Goal: Transaction & Acquisition: Purchase product/service

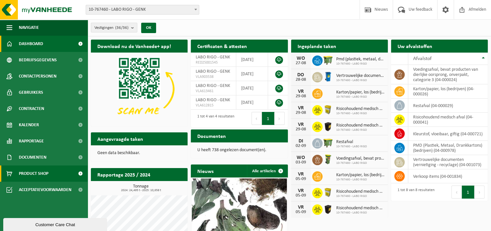
click at [43, 174] on span "Product Shop" at bounding box center [34, 174] width 30 height 16
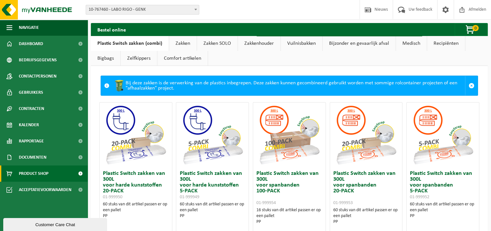
click at [348, 48] on link "Bijzonder en gevaarlijk afval" at bounding box center [359, 43] width 73 height 15
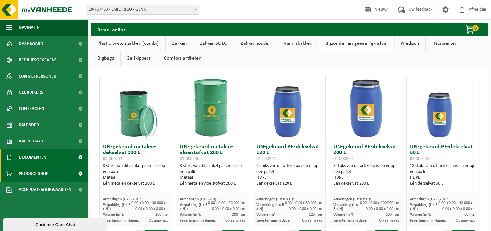
click at [73, 158] on span at bounding box center [80, 157] width 15 height 16
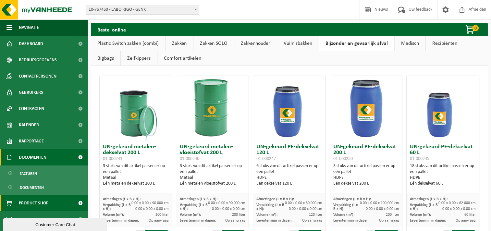
click at [73, 158] on span at bounding box center [80, 157] width 15 height 16
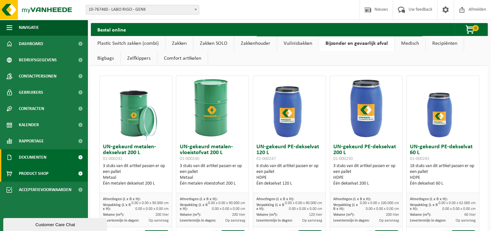
click at [73, 158] on span at bounding box center [80, 157] width 15 height 16
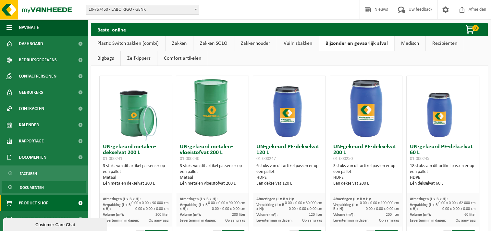
click at [60, 187] on link "Documenten" at bounding box center [44, 187] width 84 height 12
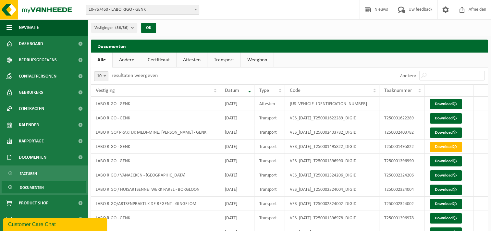
click at [161, 62] on link "Certificaat" at bounding box center [158, 60] width 35 height 15
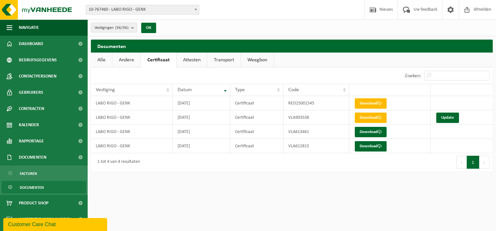
click at [197, 62] on link "Attesten" at bounding box center [192, 60] width 31 height 15
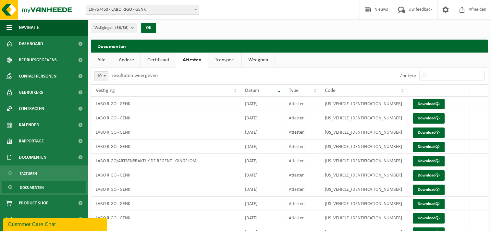
click at [100, 60] on link "Alle" at bounding box center [101, 60] width 21 height 15
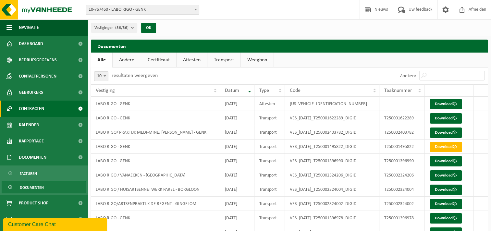
click at [52, 110] on link "Contracten" at bounding box center [44, 109] width 88 height 16
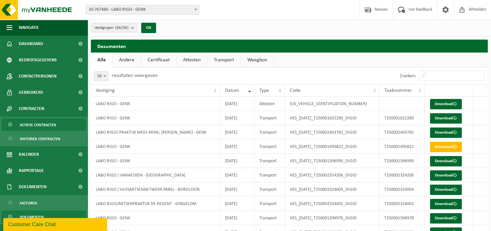
click at [53, 125] on span "Actieve contracten" at bounding box center [38, 125] width 36 height 12
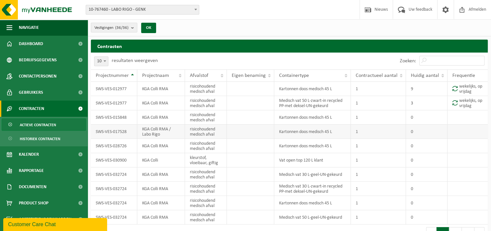
scroll to position [14, 0]
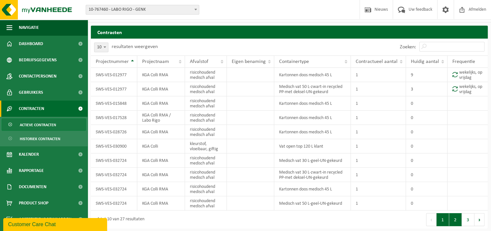
click at [457, 222] on button "2" at bounding box center [455, 219] width 13 height 13
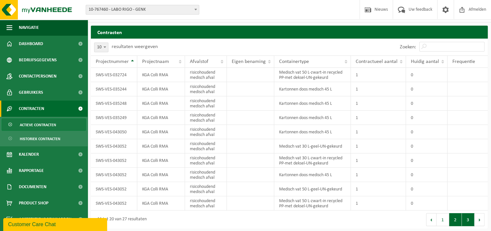
click at [469, 219] on button "3" at bounding box center [468, 219] width 13 height 13
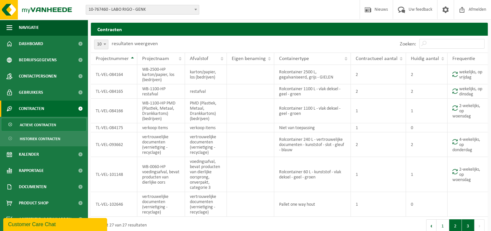
click at [453, 225] on button "2" at bounding box center [455, 225] width 13 height 13
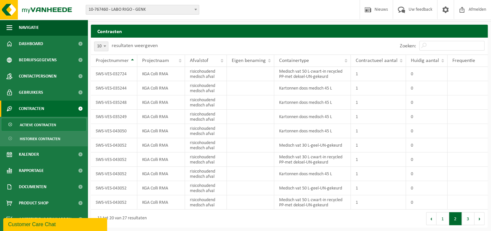
scroll to position [14, 0]
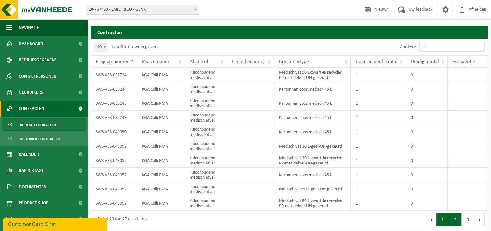
click at [443, 217] on button "1" at bounding box center [443, 219] width 13 height 13
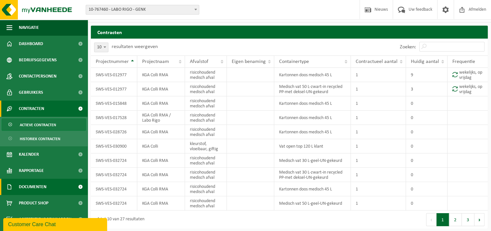
click at [56, 193] on link "Documenten" at bounding box center [44, 187] width 88 height 16
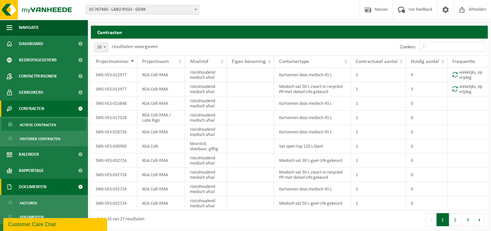
scroll to position [26, 0]
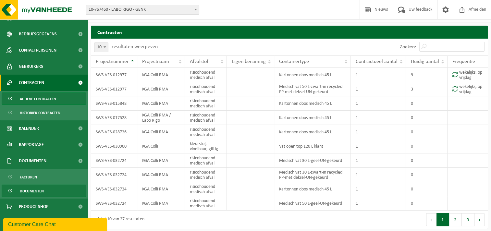
click at [38, 189] on span "Documenten" at bounding box center [32, 191] width 24 height 12
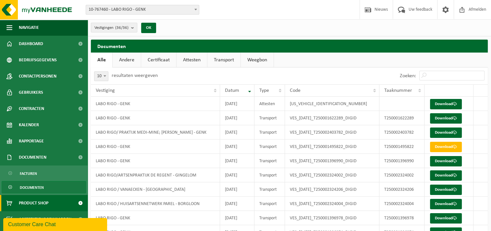
click at [66, 204] on link "Product Shop" at bounding box center [44, 203] width 88 height 16
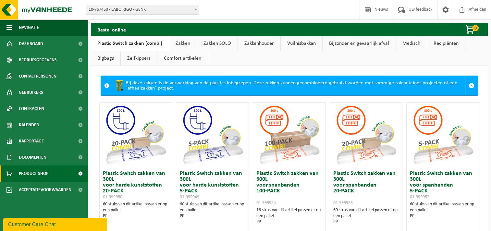
click at [366, 47] on link "Bijzonder en gevaarlijk afval" at bounding box center [359, 43] width 73 height 15
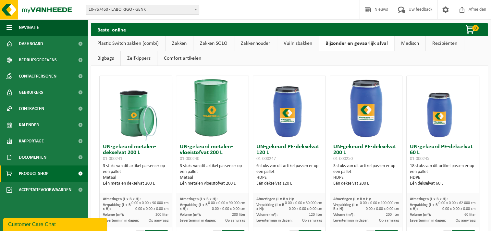
scroll to position [32, 0]
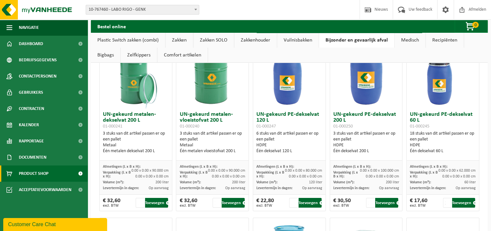
click at [287, 102] on img at bounding box center [289, 76] width 65 height 65
click at [292, 202] on input "2" at bounding box center [293, 203] width 8 height 10
click at [292, 200] on input "3" at bounding box center [293, 203] width 8 height 10
click at [292, 201] on input "4" at bounding box center [293, 203] width 8 height 10
click at [292, 201] on input "5" at bounding box center [293, 203] width 8 height 10
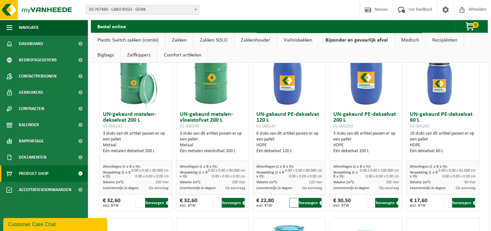
click at [292, 201] on input "6" at bounding box center [293, 203] width 8 height 10
click at [292, 201] on input "7" at bounding box center [293, 203] width 8 height 10
click at [292, 201] on input "8" at bounding box center [293, 203] width 8 height 10
click at [292, 201] on input "9" at bounding box center [293, 203] width 8 height 10
click at [292, 201] on input "10" at bounding box center [293, 203] width 8 height 10
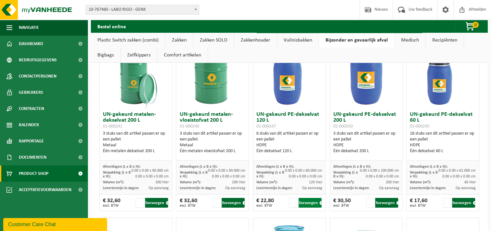
click at [307, 203] on button "Toevoegen" at bounding box center [310, 203] width 23 height 10
type input "1"
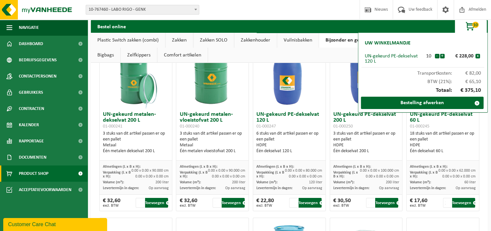
scroll to position [0, 0]
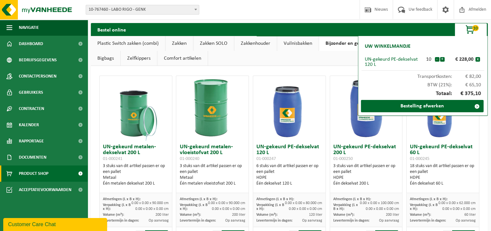
click at [322, 59] on ul "Plastic Switch zakken (combi) Zakken Zakken SOLO Zakkenhouder Vuilnisbakken Bij…" at bounding box center [289, 51] width 397 height 30
click at [472, 31] on span "button" at bounding box center [470, 29] width 32 height 13
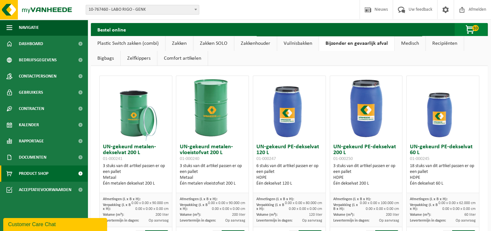
click at [472, 31] on span "button" at bounding box center [470, 29] width 32 height 13
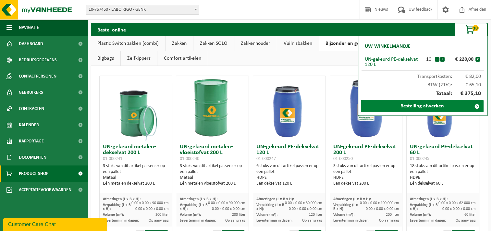
click at [430, 103] on link "Bestelling afwerken" at bounding box center [422, 106] width 123 height 12
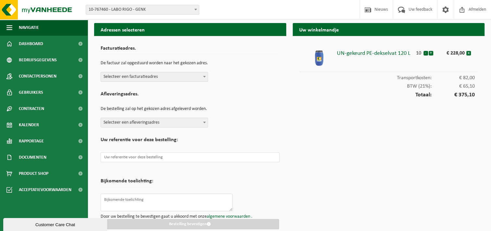
click at [167, 75] on span "Selecteer een facturatieadres" at bounding box center [154, 76] width 107 height 9
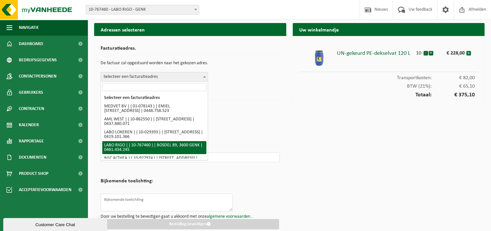
select select "13691"
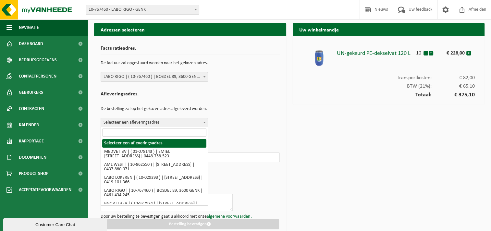
click at [152, 121] on span "Selecteer een afleveringsadres" at bounding box center [154, 122] width 107 height 9
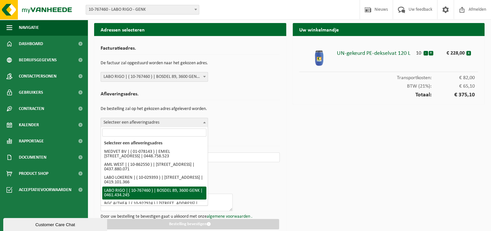
select select "13691"
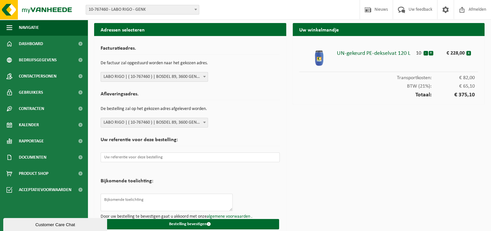
scroll to position [7, 0]
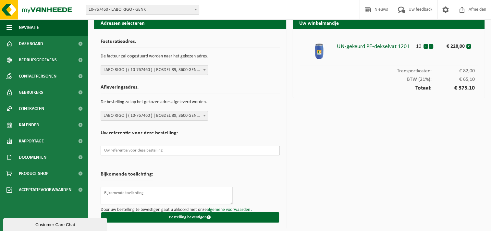
click at [154, 152] on input "text" at bounding box center [190, 151] width 179 height 10
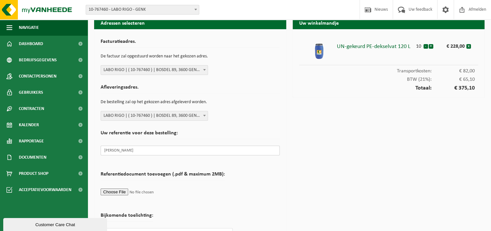
scroll to position [48, 0]
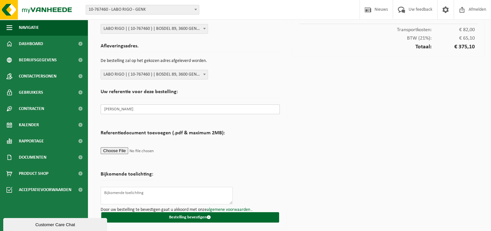
type input "[PERSON_NAME]"
click at [149, 193] on textarea at bounding box center [167, 196] width 132 height 18
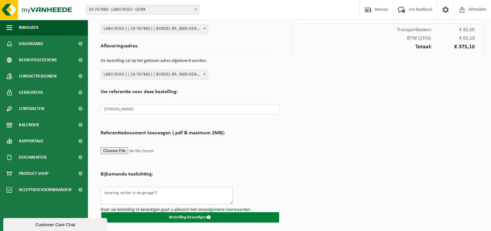
type textarea "Levering: achter in de garage!!!"
click at [195, 215] on button "Bestelling bevestigen" at bounding box center [190, 217] width 178 height 10
